Goal: Task Accomplishment & Management: Complete application form

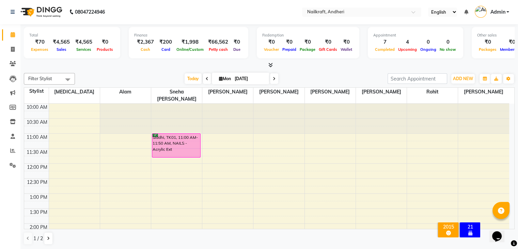
scroll to position [224, 0]
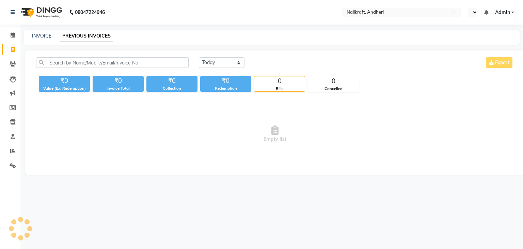
select select "en"
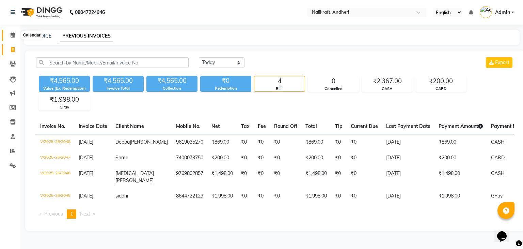
click at [12, 36] on icon at bounding box center [13, 34] width 4 height 5
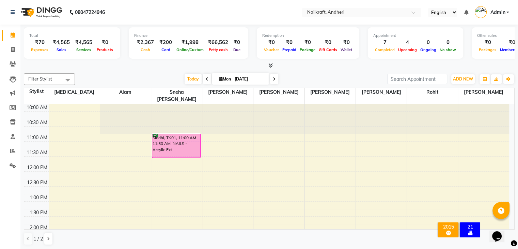
click at [132, 79] on div "Today Mon 01-09-2025" at bounding box center [231, 79] width 306 height 10
click at [128, 66] on div at bounding box center [269, 65] width 491 height 7
click at [121, 71] on div "Filter Stylist Select All Alam Arshad shaikh Deepali Deepu Chatry Nikita Rita R…" at bounding box center [269, 159] width 491 height 177
click at [13, 49] on icon at bounding box center [13, 49] width 4 height 5
select select "service"
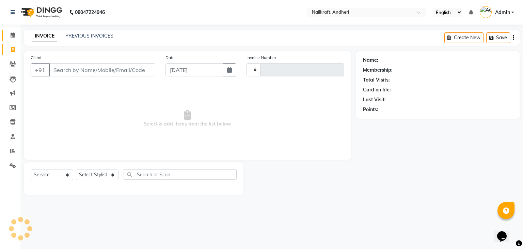
type input "2049"
select select "6081"
click at [11, 34] on icon at bounding box center [13, 34] width 4 height 5
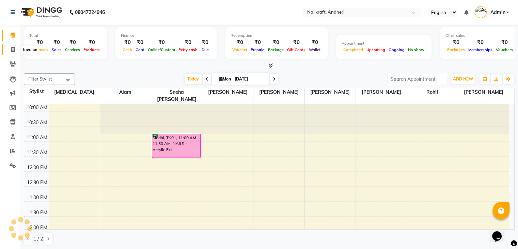
click at [9, 51] on span at bounding box center [13, 50] width 12 height 8
select select "service"
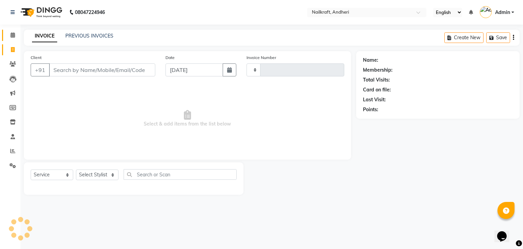
type input "2049"
select select "6081"
click at [15, 63] on icon at bounding box center [13, 63] width 6 height 5
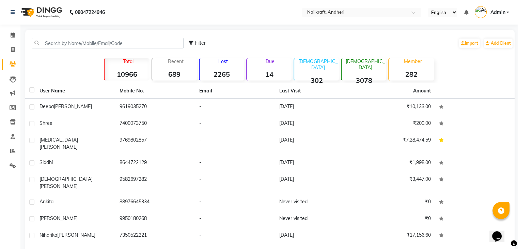
click at [15, 63] on icon at bounding box center [13, 63] width 6 height 5
click at [14, 36] on icon at bounding box center [13, 34] width 4 height 5
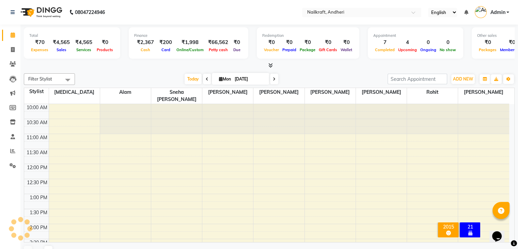
scroll to position [211, 0]
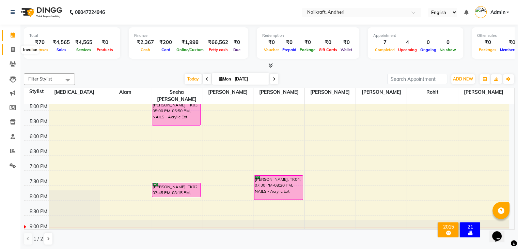
click at [14, 49] on icon at bounding box center [13, 49] width 4 height 5
select select "service"
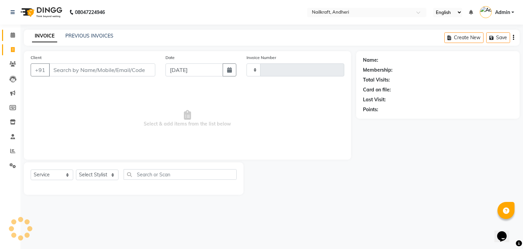
type input "2049"
select select "6081"
click at [106, 68] on input "Client" at bounding box center [102, 69] width 106 height 13
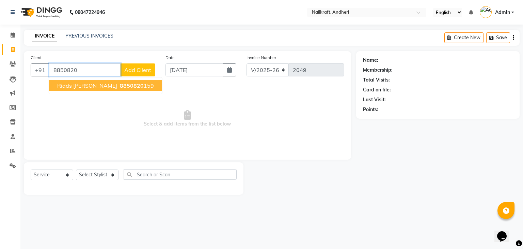
click at [103, 89] on button "Ridds Karande 8850820 159" at bounding box center [105, 85] width 113 height 11
type input "8850820159"
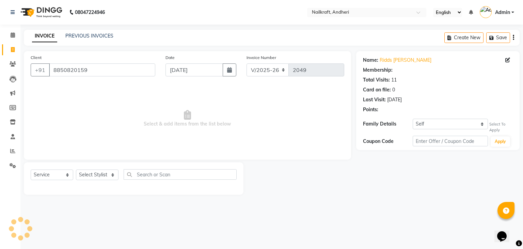
select select "1: Object"
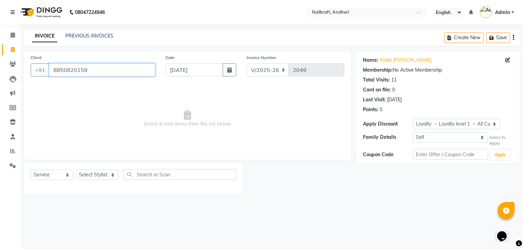
click at [112, 75] on input "8850820159" at bounding box center [102, 69] width 106 height 13
click at [111, 174] on select "Select Stylist Alam Arshad shaikh Deepali Deepu Chatry NailKraft Nikita Rita Ro…" at bounding box center [97, 174] width 43 height 11
select select "88667"
click at [76, 170] on select "Select Stylist Alam Arshad shaikh Deepali Deepu Chatry NailKraft Nikita Rita Ro…" at bounding box center [97, 174] width 43 height 11
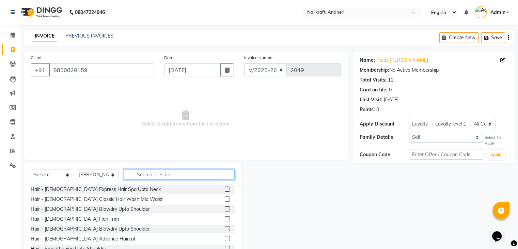
click at [160, 173] on input "text" at bounding box center [179, 174] width 111 height 11
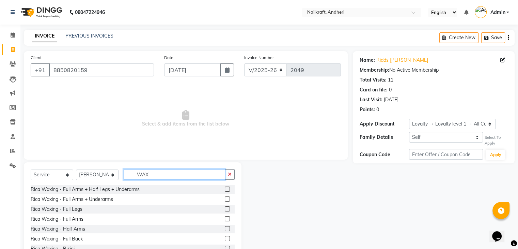
type input "WAX"
drag, startPoint x: 1007, startPoint y: 400, endPoint x: 509, endPoint y: 229, distance: 526.2
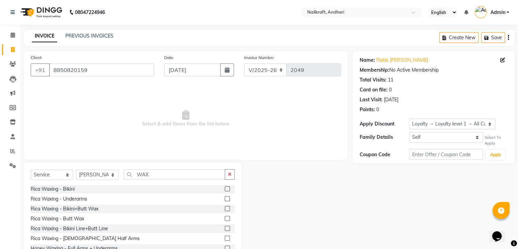
scroll to position [58, 0]
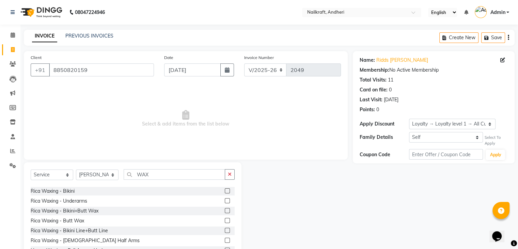
click at [225, 202] on label at bounding box center [227, 200] width 5 height 5
click at [225, 202] on input "checkbox" at bounding box center [227, 201] width 4 height 4
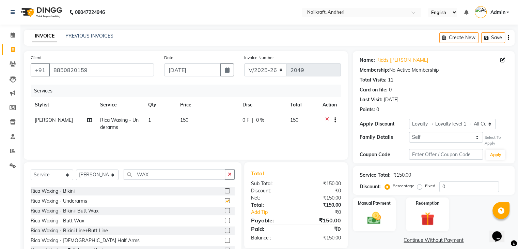
checkbox input "false"
click at [195, 119] on td "150" at bounding box center [207, 123] width 62 height 22
select select "88667"
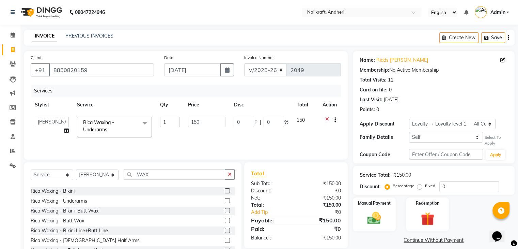
click at [195, 119] on input "150" at bounding box center [206, 122] width 37 height 11
type input "144"
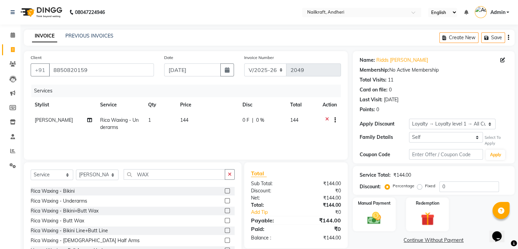
click at [458, 214] on div "Manual Payment Redemption" at bounding box center [434, 214] width 172 height 34
click at [376, 218] on img at bounding box center [374, 218] width 23 height 16
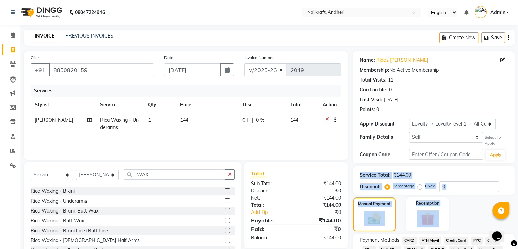
drag, startPoint x: 518, startPoint y: 152, endPoint x: 521, endPoint y: 226, distance: 74.3
click at [518, 226] on html "08047224946 Select Location × Nailkraft, Andheri English ENGLISH Español العربي…" at bounding box center [259, 124] width 518 height 249
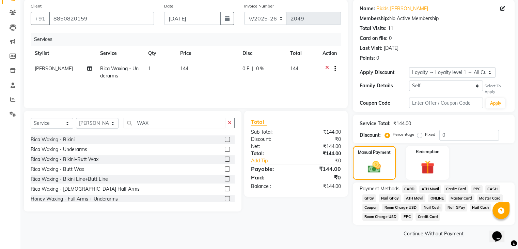
click at [368, 194] on span "GPay" at bounding box center [370, 198] width 14 height 8
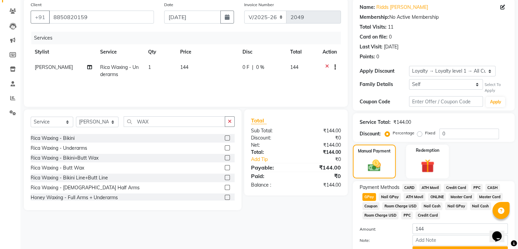
scroll to position [89, 0]
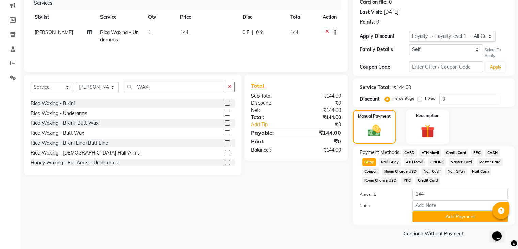
click at [462, 222] on div "Payment Methods CARD ATH Movil Credit Card PPC CASH GPay Nail GPay ATH Movil ON…" at bounding box center [434, 185] width 162 height 78
click at [462, 219] on button "Add Payment" at bounding box center [460, 216] width 95 height 11
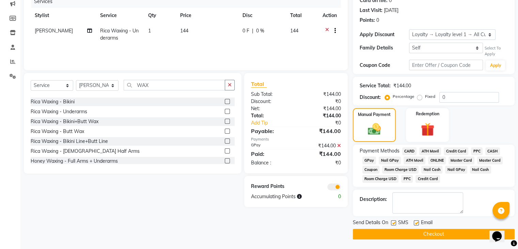
click at [447, 235] on button "Checkout" at bounding box center [434, 234] width 162 height 11
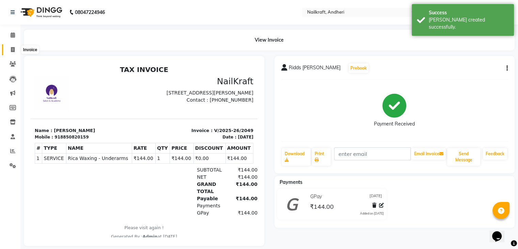
click at [13, 49] on icon at bounding box center [13, 49] width 4 height 5
select select "service"
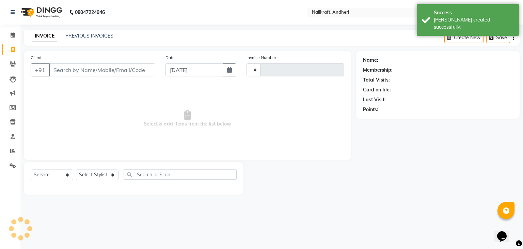
type input "2050"
select select "6081"
click at [76, 68] on input "Client" at bounding box center [102, 69] width 106 height 13
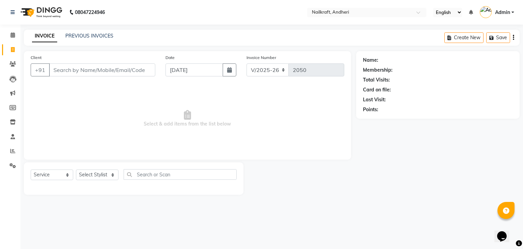
click at [74, 69] on input "Client" at bounding box center [102, 69] width 106 height 13
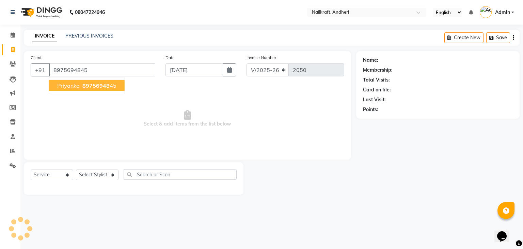
type input "8975694845"
select select "1: Object"
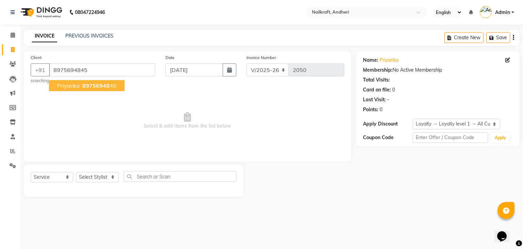
click at [86, 84] on span "89756948" at bounding box center [95, 85] width 27 height 7
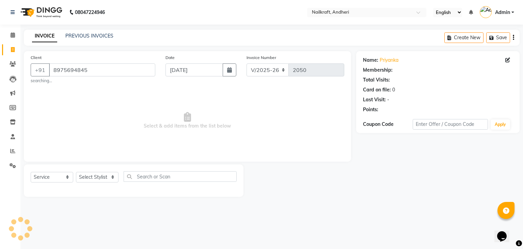
select select "1: Object"
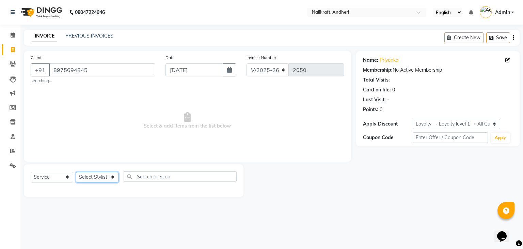
click at [109, 175] on select "Select Stylist Alam Arshad shaikh Deepali Deepu Chatry NailKraft Nikita Rita Ro…" at bounding box center [97, 177] width 43 height 11
select select "76415"
click at [76, 172] on select "Select Stylist Alam Arshad shaikh Deepali Deepu Chatry NailKraft Nikita Rita Ro…" at bounding box center [97, 177] width 43 height 11
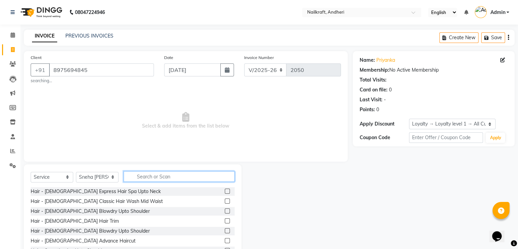
click at [189, 178] on input "text" at bounding box center [179, 176] width 111 height 11
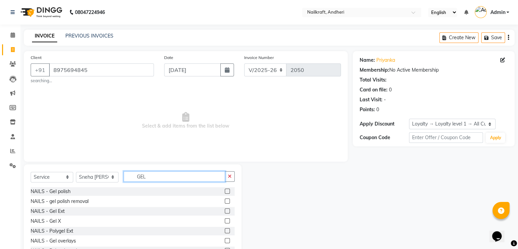
type input "GEL"
click at [225, 192] on label at bounding box center [227, 190] width 5 height 5
click at [225, 192] on input "checkbox" at bounding box center [227, 191] width 4 height 4
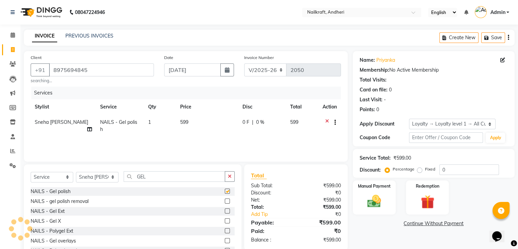
checkbox input "false"
click at [373, 192] on div "Manual Payment" at bounding box center [374, 197] width 45 height 35
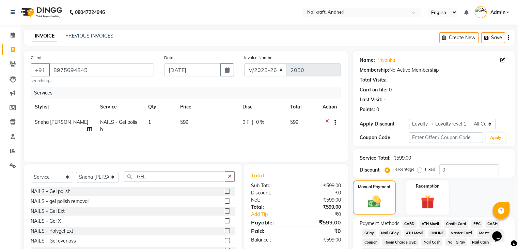
click at [411, 223] on span "CARD" at bounding box center [409, 224] width 15 height 8
click at [372, 233] on span "GPay" at bounding box center [370, 233] width 14 height 8
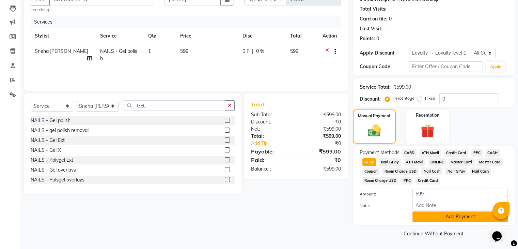
click at [481, 217] on button "Add Payment" at bounding box center [460, 216] width 95 height 11
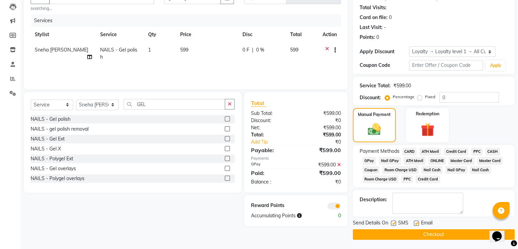
click at [451, 234] on button "Checkout" at bounding box center [434, 234] width 162 height 11
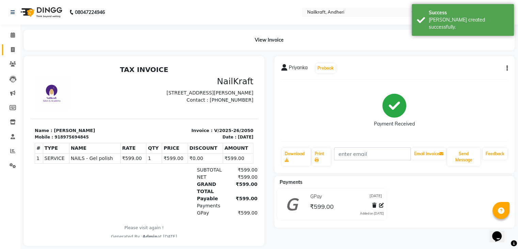
click at [14, 53] on link "Invoice" at bounding box center [10, 49] width 16 height 11
select select "service"
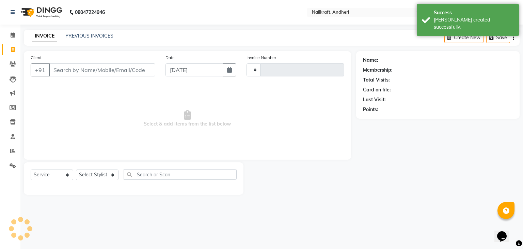
type input "2051"
select select "6081"
click at [74, 73] on input "Client" at bounding box center [102, 69] width 106 height 13
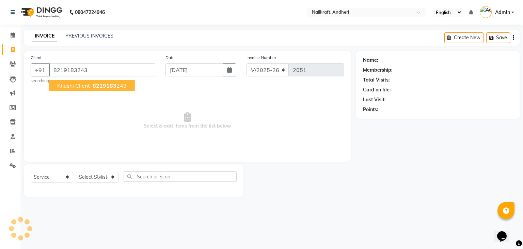
type input "8219183243"
click at [80, 86] on span "Khushi Client" at bounding box center [73, 85] width 33 height 7
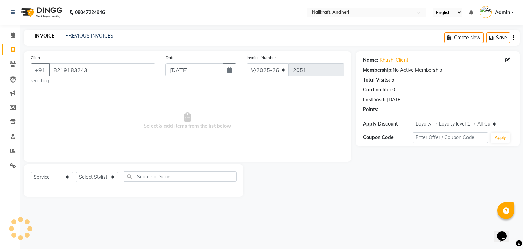
select select "1: Object"
click at [102, 178] on select "Select Stylist Alam Arshad shaikh Deepali Deepu Chatry NailKraft Nikita Rita Ro…" at bounding box center [97, 177] width 43 height 11
select select "90555"
click at [76, 172] on select "Select Stylist Alam Arshad shaikh Deepali Deepu Chatry NailKraft Nikita Rita Ro…" at bounding box center [97, 177] width 43 height 11
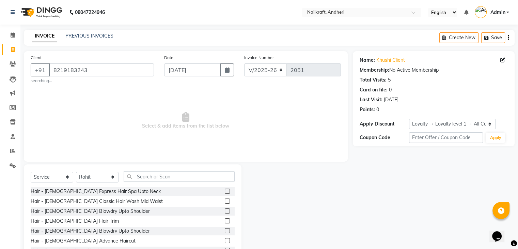
click at [105, 117] on span "Select & add items from the list below" at bounding box center [186, 121] width 310 height 68
click at [165, 186] on div "Select Service Product Membership Package Voucher Prepaid Gift Card Select Styl…" at bounding box center [133, 179] width 204 height 16
click at [169, 177] on input "text" at bounding box center [179, 176] width 111 height 11
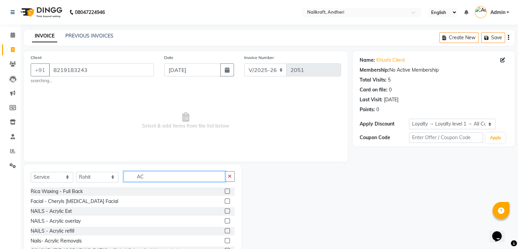
type input "AC"
click at [225, 210] on label at bounding box center [227, 210] width 5 height 5
click at [225, 210] on input "checkbox" at bounding box center [227, 211] width 4 height 4
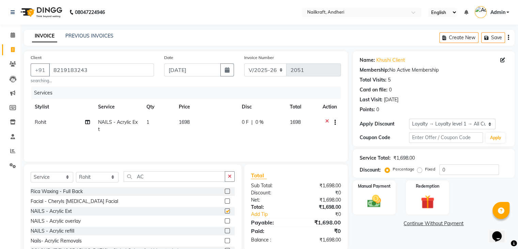
checkbox input "false"
click at [205, 126] on td "1698" at bounding box center [206, 125] width 63 height 22
select select "90555"
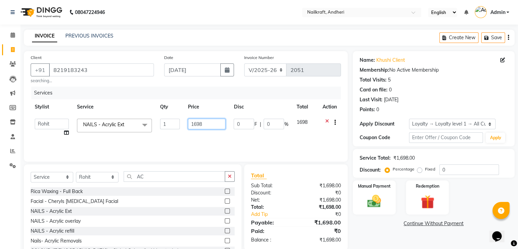
click at [205, 126] on input "1698" at bounding box center [206, 124] width 37 height 11
type input "1299"
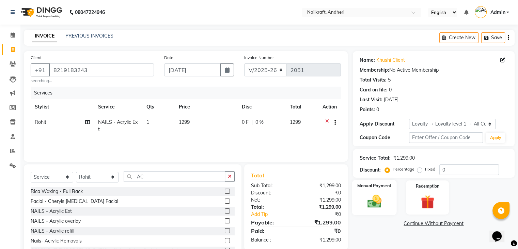
click at [368, 209] on img at bounding box center [374, 201] width 23 height 16
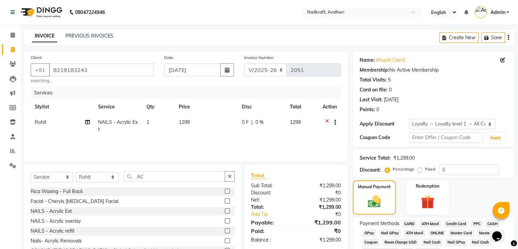
click at [368, 232] on span "GPay" at bounding box center [370, 233] width 14 height 8
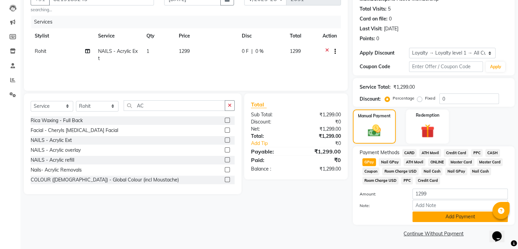
click at [435, 220] on button "Add Payment" at bounding box center [460, 216] width 95 height 11
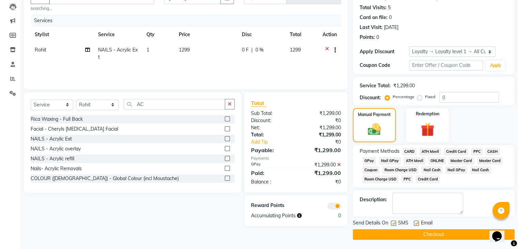
click at [435, 233] on button "Checkout" at bounding box center [434, 234] width 162 height 11
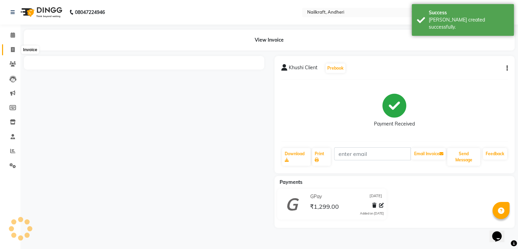
click at [14, 49] on icon at bounding box center [13, 49] width 4 height 5
select select "service"
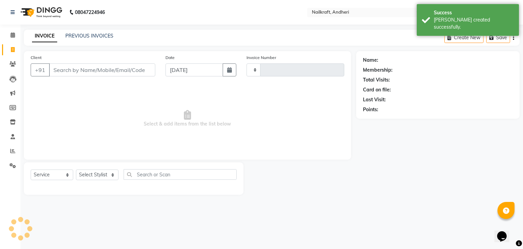
type input "2052"
select select "6081"
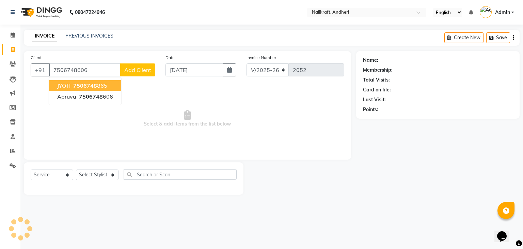
type input "7506748606"
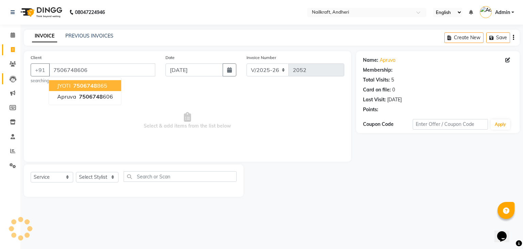
select select "1: Object"
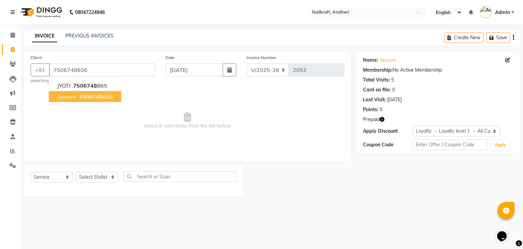
click at [87, 100] on span "7506748" at bounding box center [91, 96] width 24 height 7
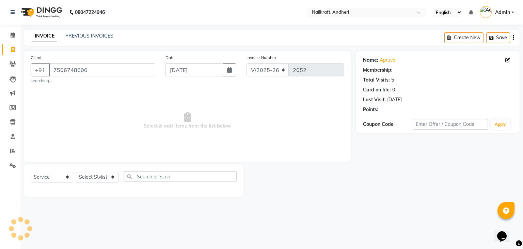
select select "1: Object"
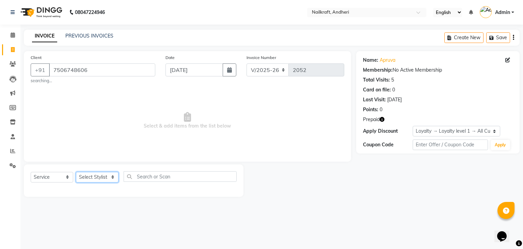
click at [104, 175] on select "Select Stylist Alam Arshad shaikh Deepali Deepu Chatry NailKraft Nikita Rita Ro…" at bounding box center [97, 177] width 43 height 11
select select "90557"
click at [76, 172] on select "Select Stylist Alam Arshad shaikh Deepali Deepu Chatry NailKraft Nikita Rita Ro…" at bounding box center [97, 177] width 43 height 11
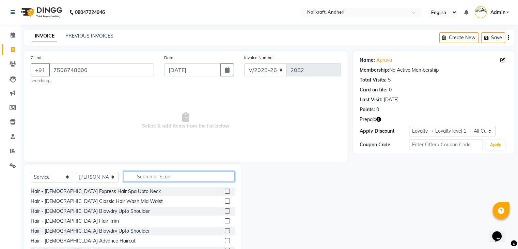
click at [153, 176] on input "text" at bounding box center [179, 176] width 111 height 11
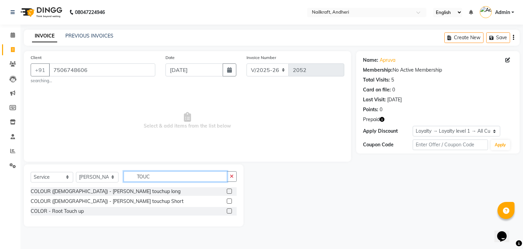
type input "TOUC"
click at [230, 211] on label at bounding box center [229, 210] width 5 height 5
click at [230, 211] on input "checkbox" at bounding box center [229, 211] width 4 height 4
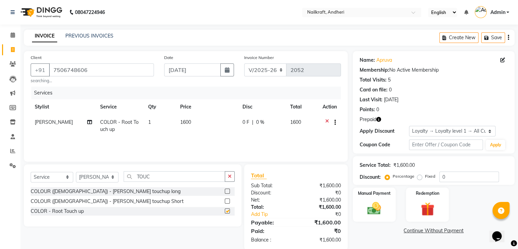
checkbox input "false"
click at [426, 199] on div "Redemption" at bounding box center [427, 204] width 45 height 35
click at [416, 231] on span "Prepaid 1" at bounding box center [413, 231] width 22 height 8
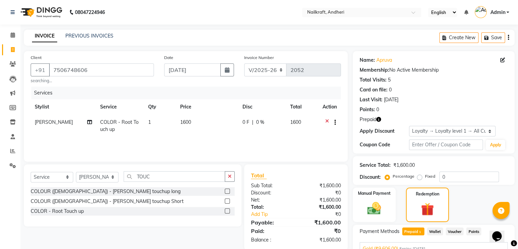
scroll to position [46, 0]
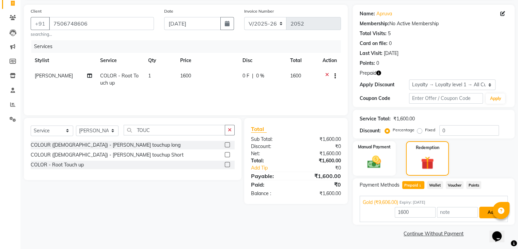
click at [487, 214] on button "Add" at bounding box center [491, 212] width 25 height 12
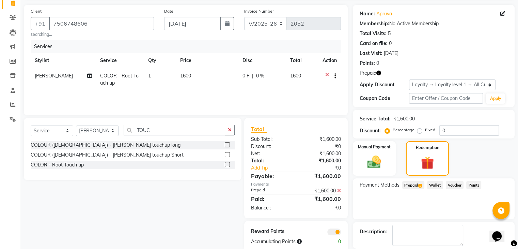
scroll to position [79, 0]
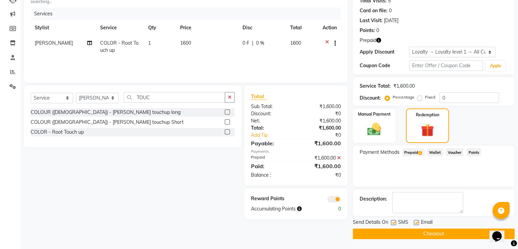
click at [403, 235] on button "Checkout" at bounding box center [434, 233] width 162 height 11
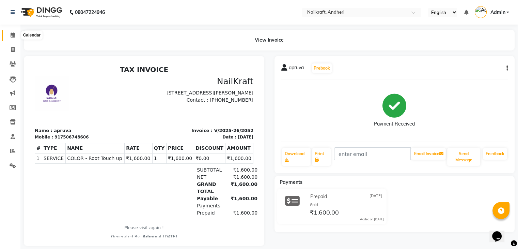
click at [11, 38] on span at bounding box center [13, 35] width 12 height 8
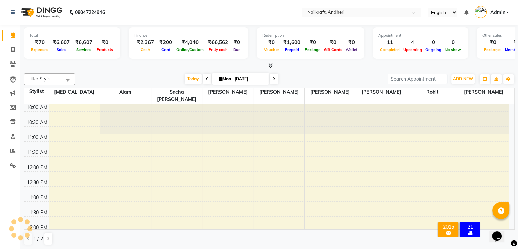
scroll to position [211, 0]
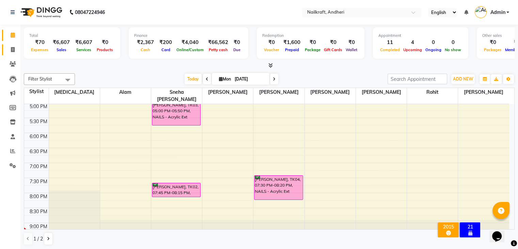
click at [11, 54] on link "Invoice" at bounding box center [10, 49] width 16 height 11
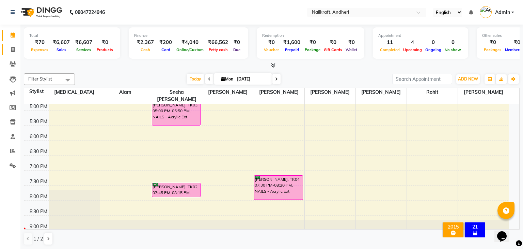
select select "service"
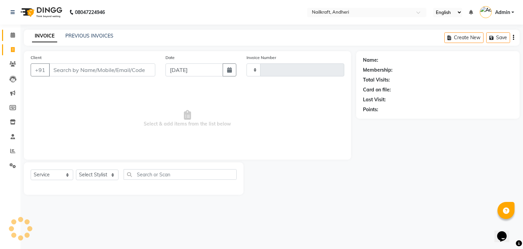
type input "2053"
select select "6081"
click at [103, 35] on link "PREVIOUS INVOICES" at bounding box center [89, 36] width 48 height 6
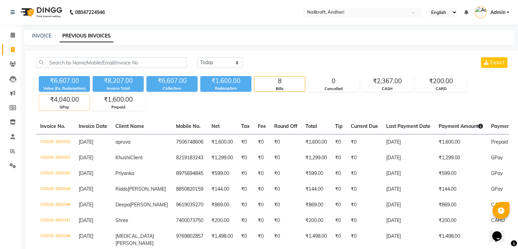
click at [61, 98] on div "₹4,040.00" at bounding box center [64, 100] width 50 height 10
